Goal: Find specific page/section: Find specific page/section

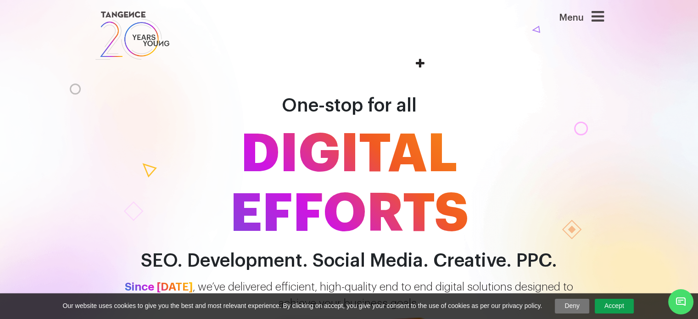
click at [603, 18] on icon at bounding box center [597, 16] width 12 height 15
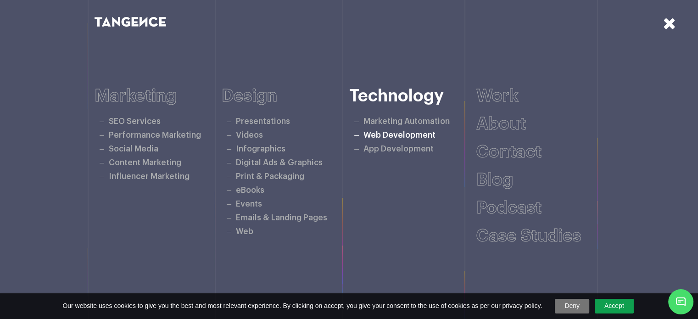
click at [389, 135] on link "Web Development" at bounding box center [399, 135] width 72 height 8
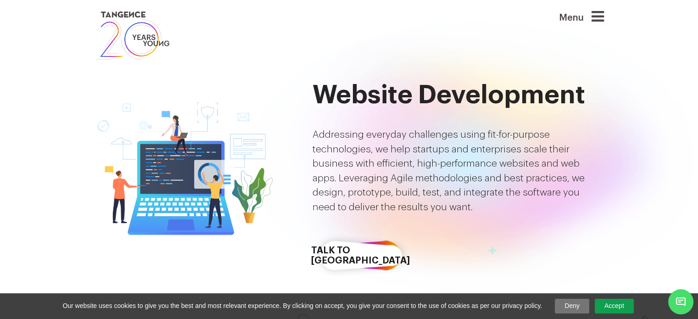
click at [147, 28] on img at bounding box center [132, 35] width 76 height 53
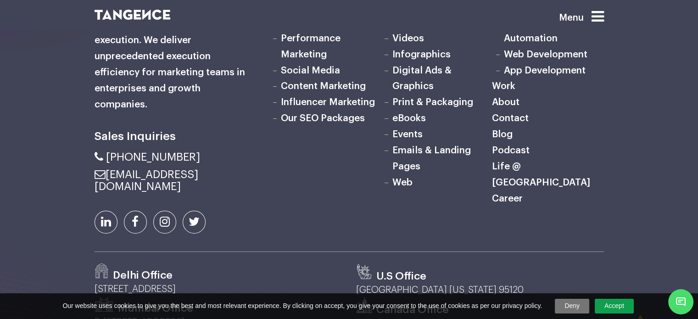
scroll to position [2944, 0]
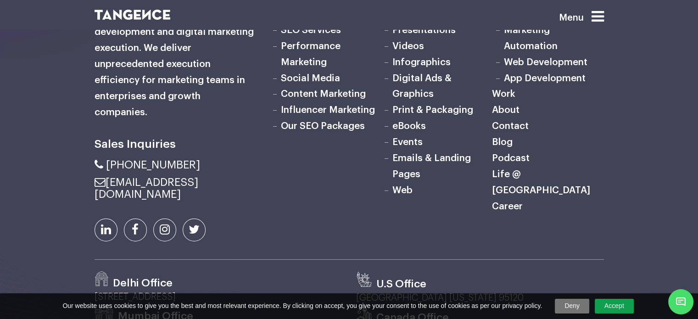
click at [511, 211] on link "Career" at bounding box center [507, 206] width 31 height 10
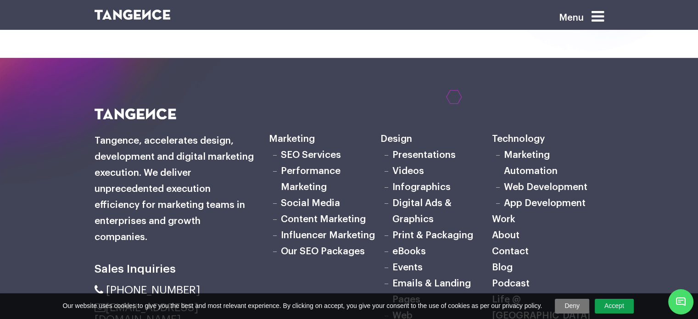
scroll to position [642, 0]
